Goal: Information Seeking & Learning: Learn about a topic

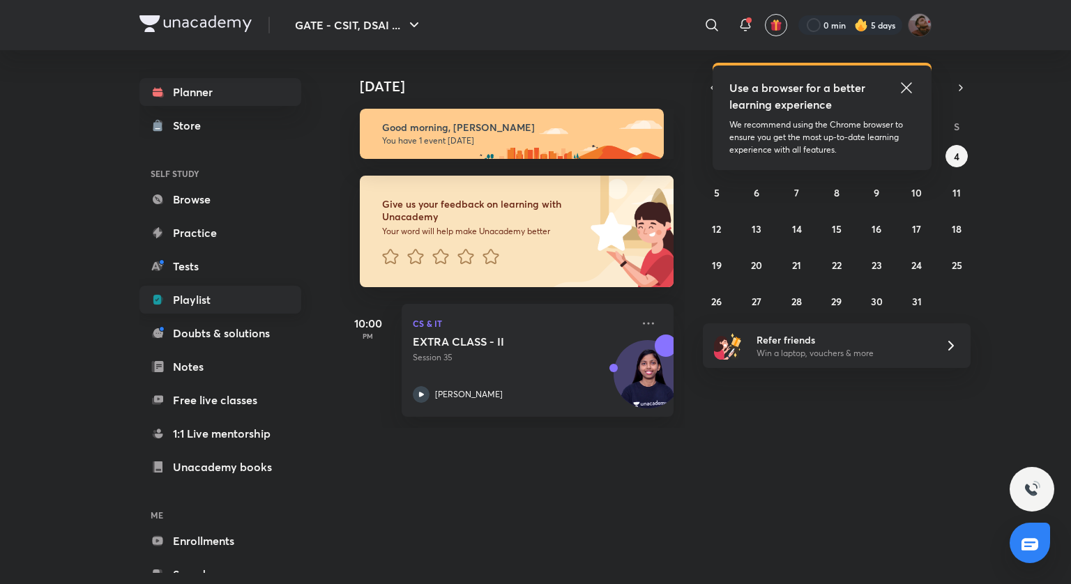
click at [190, 300] on link "Playlist" at bounding box center [220, 300] width 162 height 28
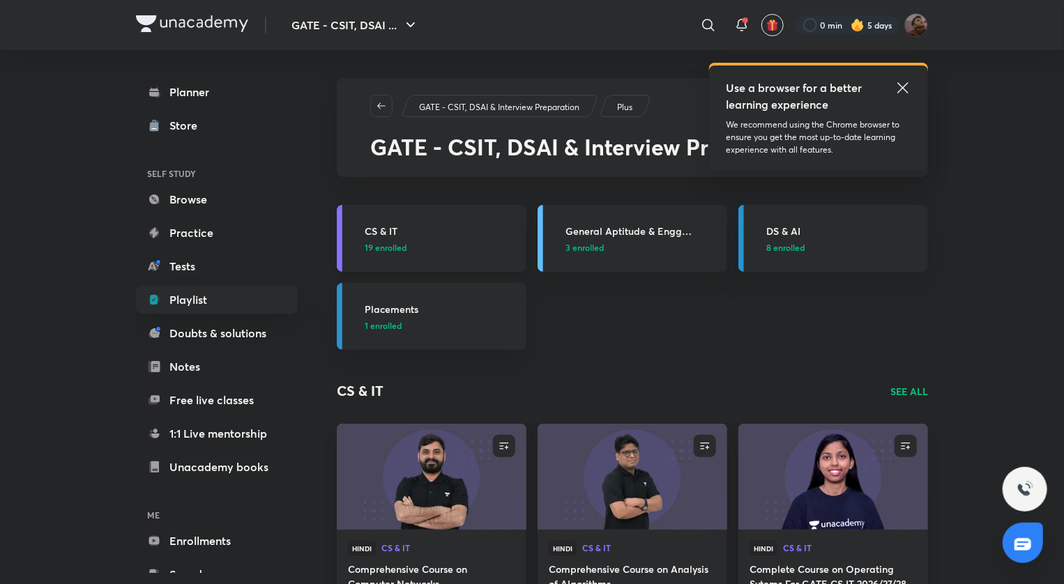
click at [385, 230] on h3 "CS & IT" at bounding box center [441, 231] width 153 height 15
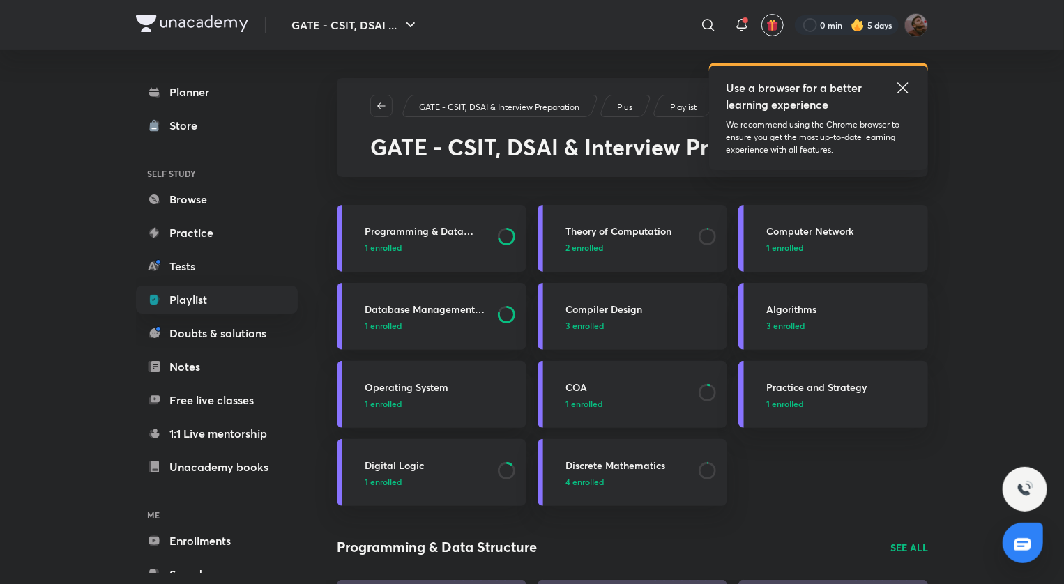
click at [574, 386] on h3 "COA" at bounding box center [627, 387] width 125 height 15
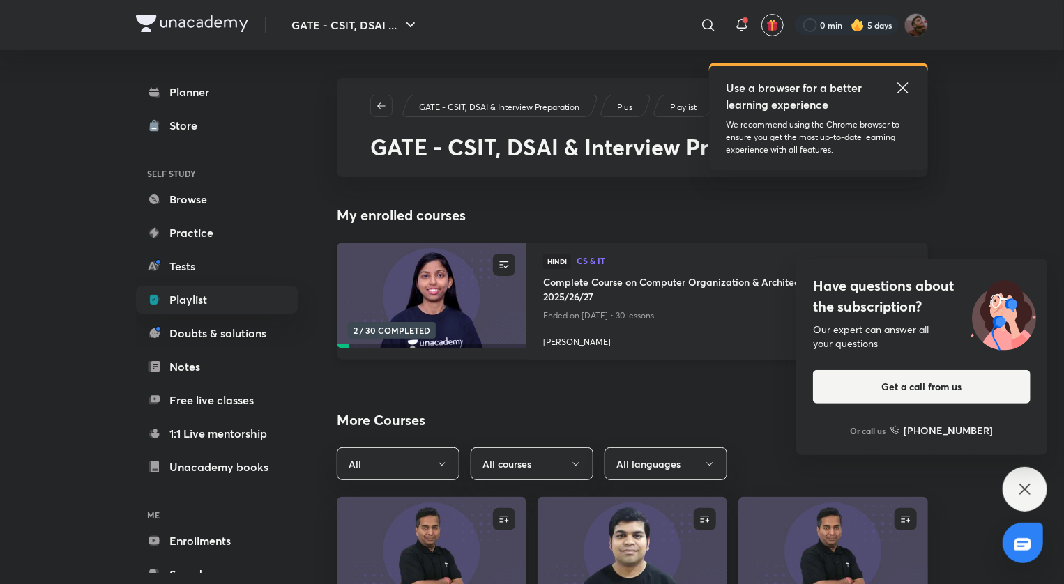
click at [650, 297] on h4 "Complete Course on Computer Organization & Architecture For GATE 2025/26/27" at bounding box center [727, 291] width 368 height 32
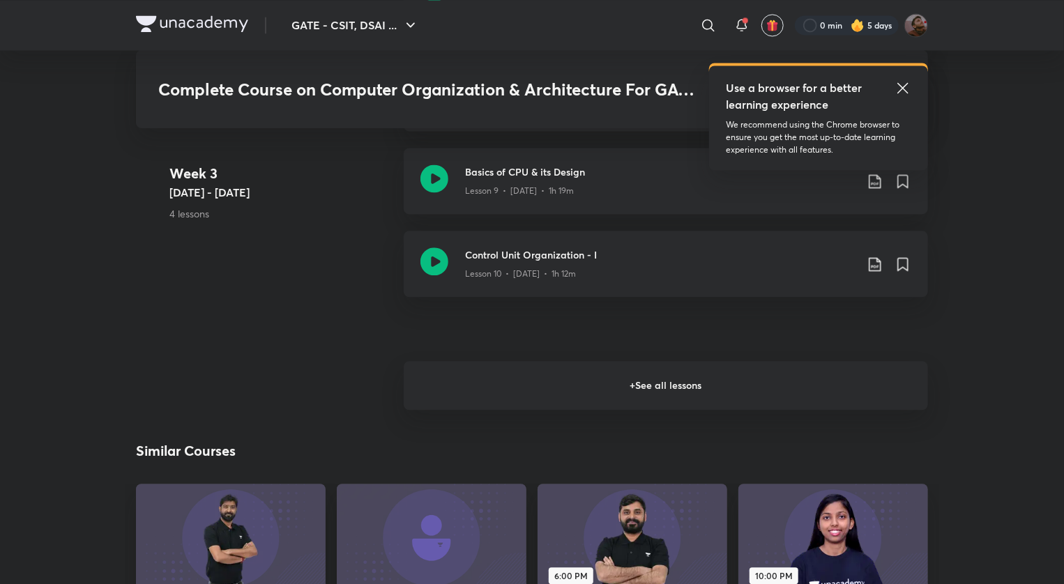
scroll to position [1438, 0]
click at [592, 407] on h6 "+ See all lessons" at bounding box center [666, 384] width 524 height 49
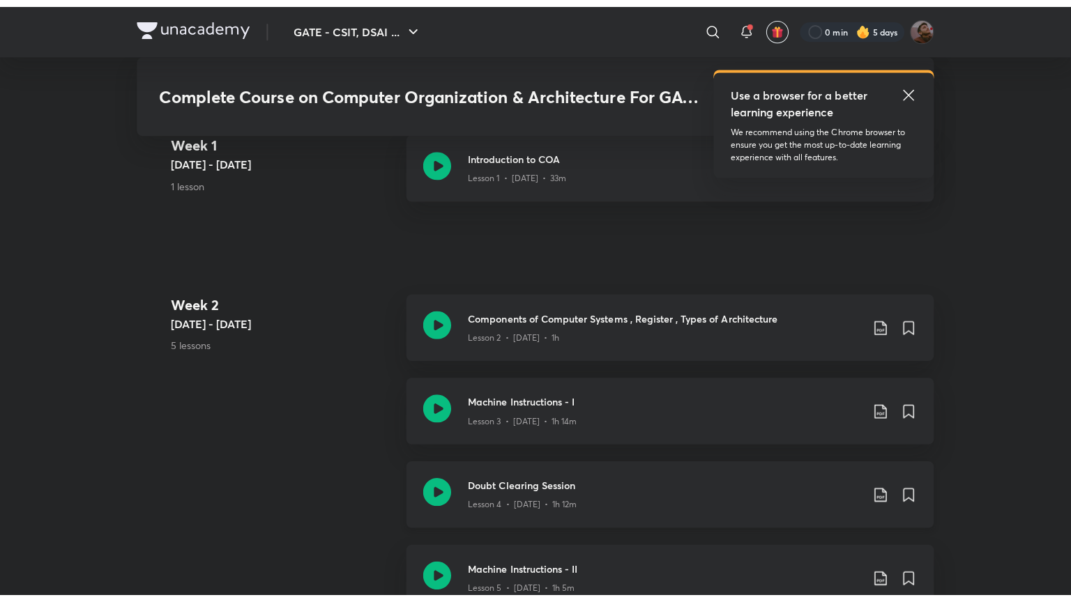
scroll to position [1099, 0]
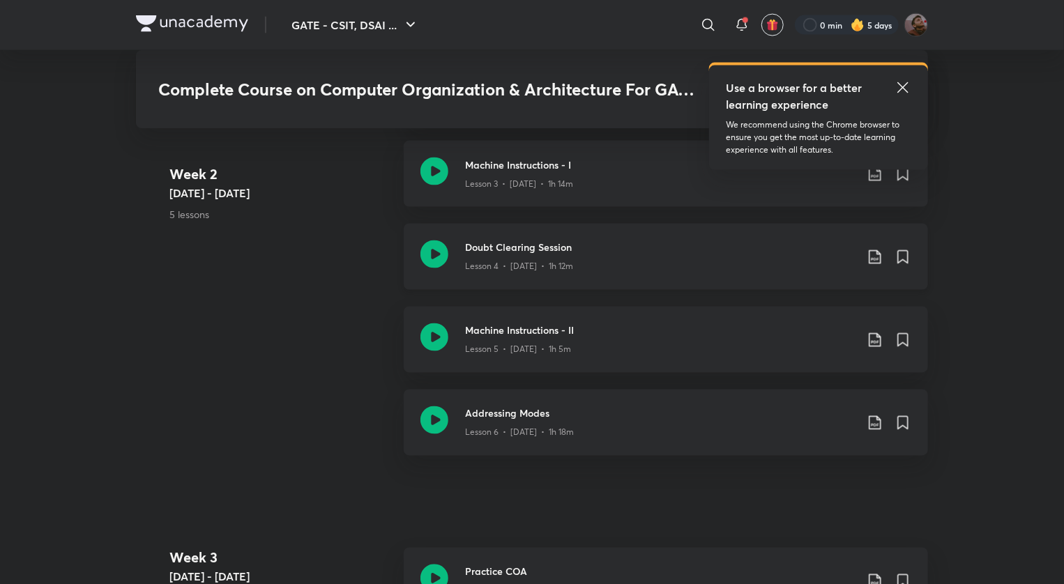
click at [471, 249] on h3 "Doubt Clearing Session" at bounding box center [660, 247] width 390 height 15
